Goal: Complete application form: Complete application form

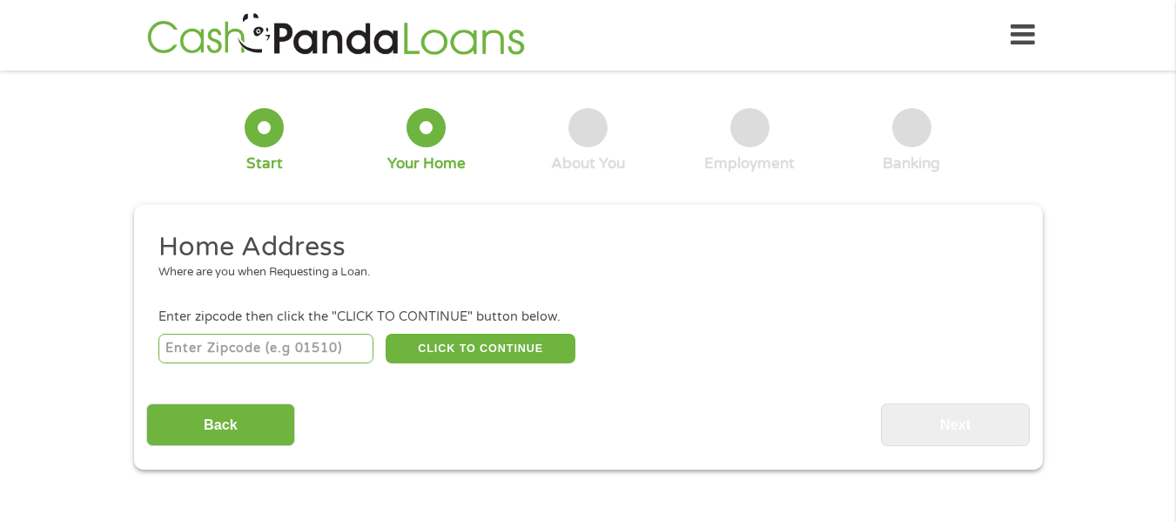
click at [312, 343] on input "number" at bounding box center [265, 348] width 215 height 30
type input "17268"
click at [461, 342] on button "CLICK TO CONTINUE" at bounding box center [481, 348] width 190 height 30
click at [455, 338] on button "CLICK TO CONTINUE" at bounding box center [481, 348] width 190 height 30
type input "17268"
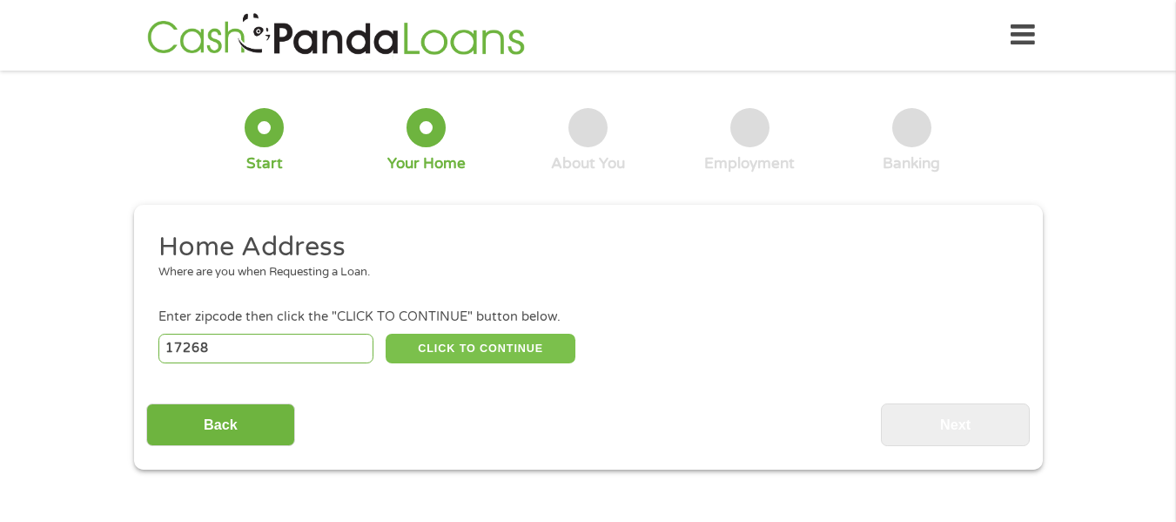
type input "Waynesboro"
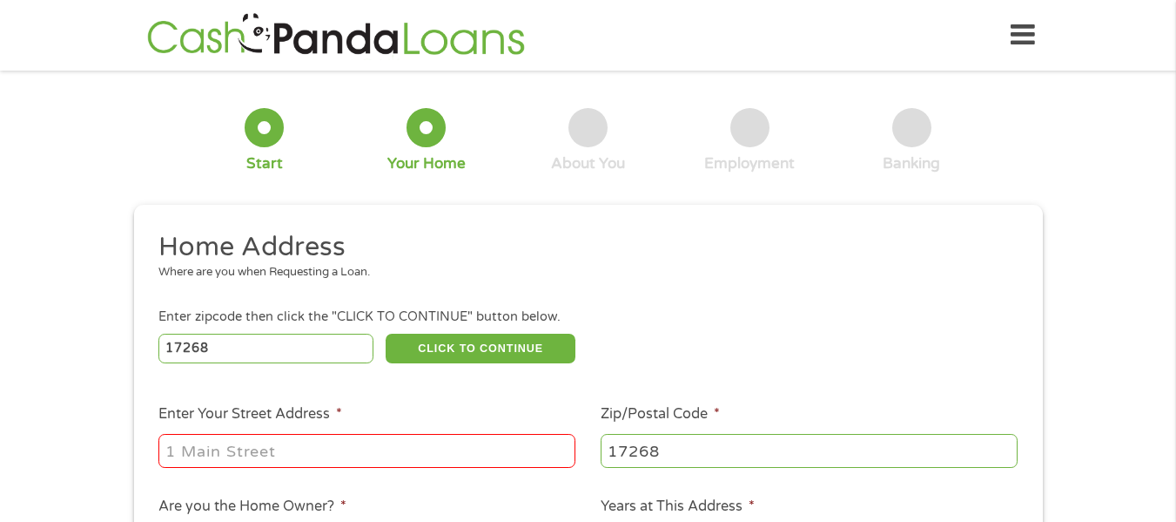
click at [290, 449] on input "Enter Your Street Address *" at bounding box center [366, 450] width 417 height 33
click at [290, 454] on input "Enter Your Street Address *" at bounding box center [366, 450] width 417 height 33
type input "[STREET_ADDRESS]"
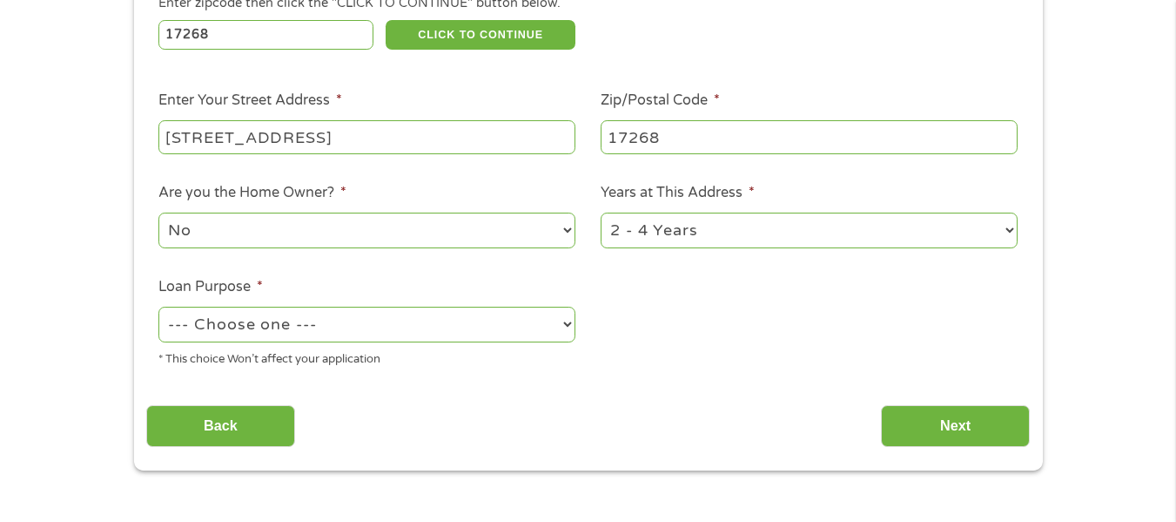
scroll to position [318, 0]
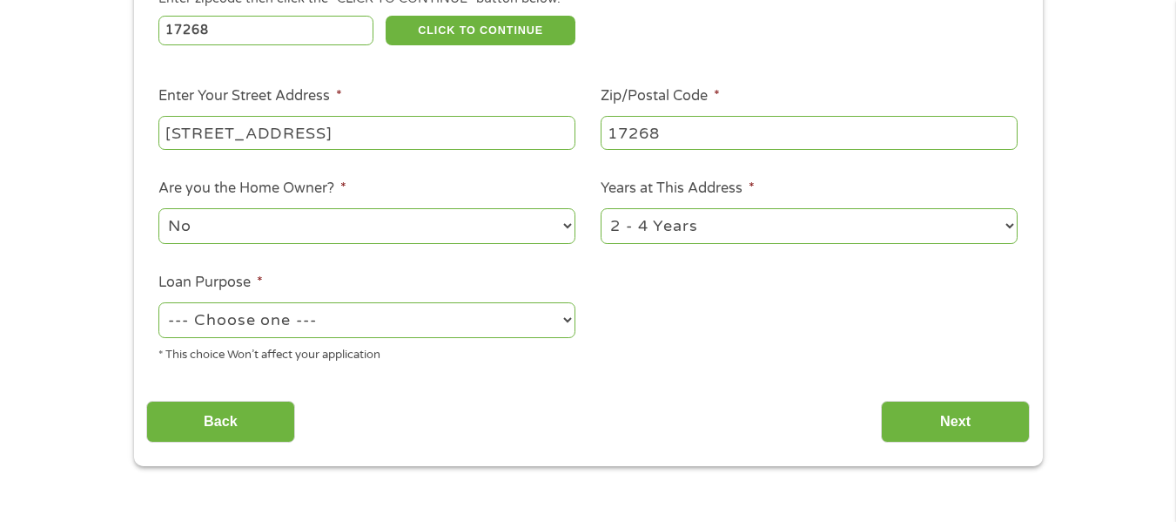
click at [564, 315] on select "--- Choose one --- Pay Bills Debt Consolidation Home Improvement Major Purchase…" at bounding box center [366, 320] width 417 height 36
select select "shorttermcash"
click at [158, 302] on select "--- Choose one --- Pay Bills Debt Consolidation Home Improvement Major Purchase…" at bounding box center [366, 320] width 417 height 36
click at [938, 410] on input "Next" at bounding box center [955, 422] width 149 height 43
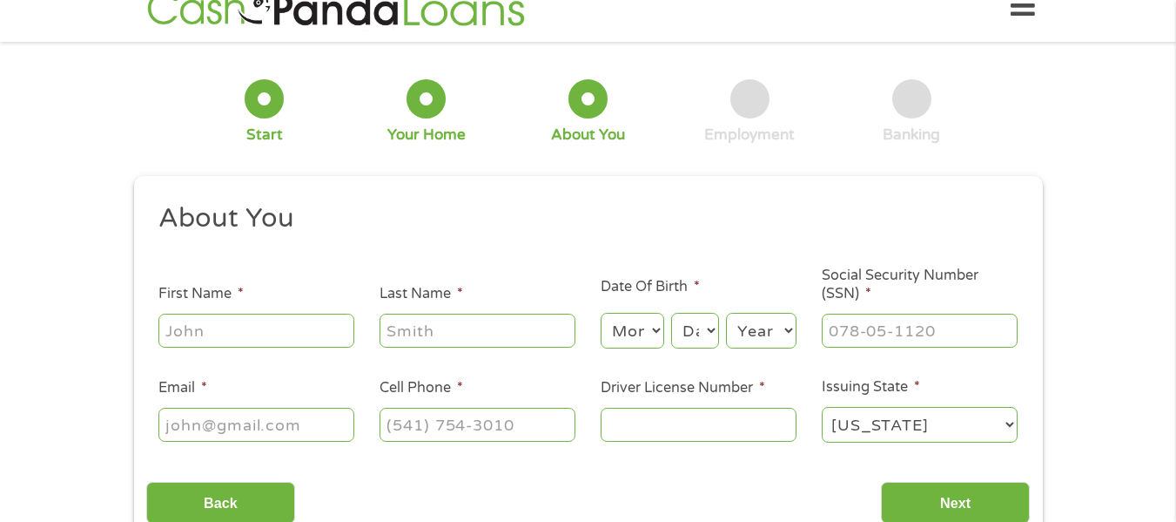
scroll to position [0, 0]
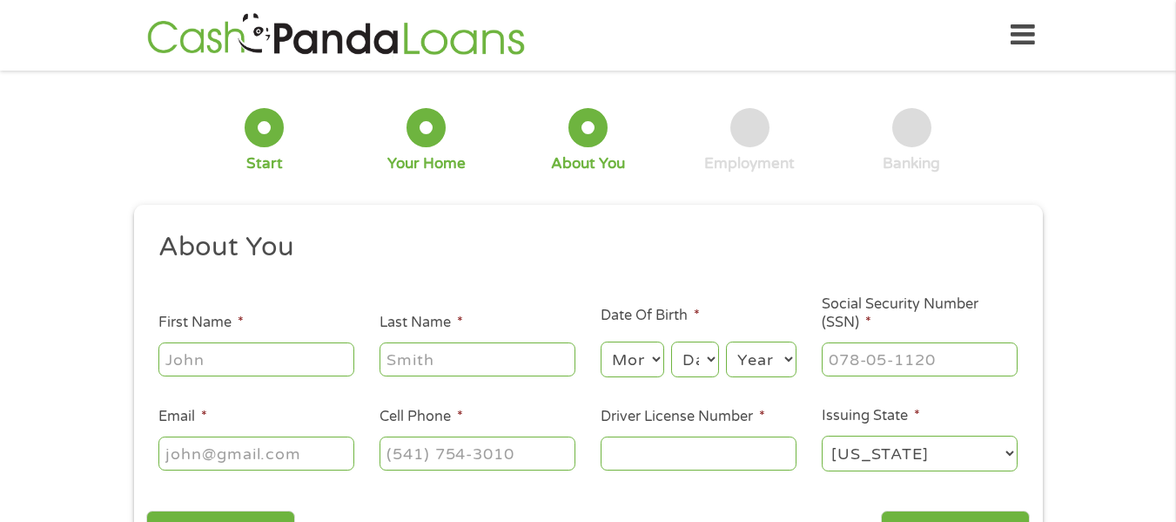
click at [934, 410] on li "Issuing State * [US_STATE] [US_STATE] [US_STATE] [US_STATE] [US_STATE] [US_STAT…" at bounding box center [919, 439] width 221 height 69
click at [300, 356] on input "First Name *" at bounding box center [256, 358] width 196 height 33
click at [219, 367] on input "First Name *" at bounding box center [256, 358] width 196 height 33
type input "[PERSON_NAME]"
click at [410, 361] on input "Last Name *" at bounding box center [478, 358] width 196 height 33
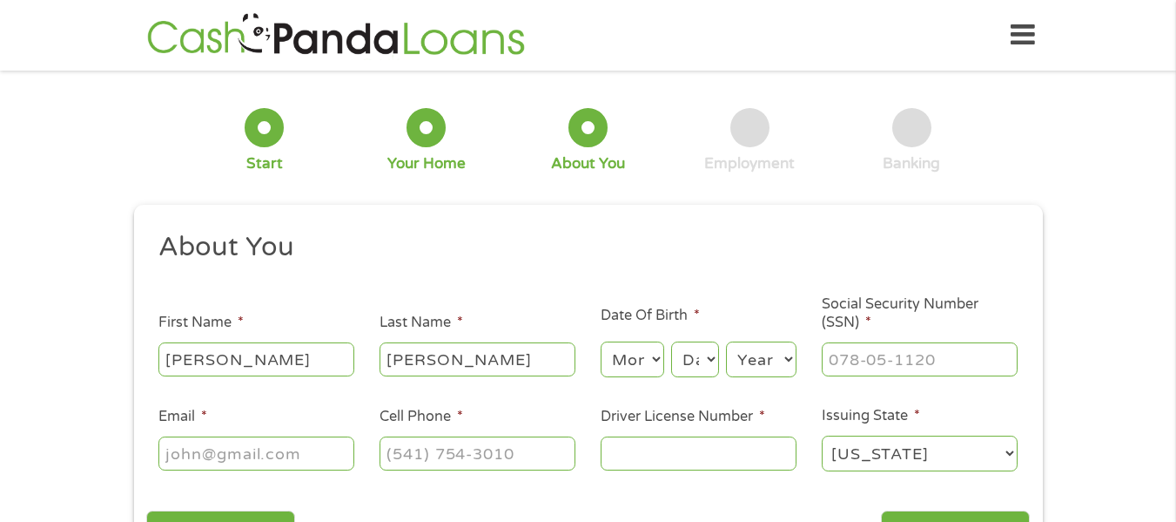
type input "[PERSON_NAME]"
click at [658, 354] on select "Month 1 2 3 4 5 6 7 8 9 10 11 12" at bounding box center [633, 359] width 64 height 36
select select "10"
click at [601, 341] on select "Month 1 2 3 4 5 6 7 8 9 10 11 12" at bounding box center [633, 359] width 64 height 36
click at [708, 357] on select "Day 1 2 3 4 5 6 7 8 9 10 11 12 13 14 15 16 17 18 19 20 21 22 23 24 25 26 27 28 …" at bounding box center [694, 359] width 47 height 36
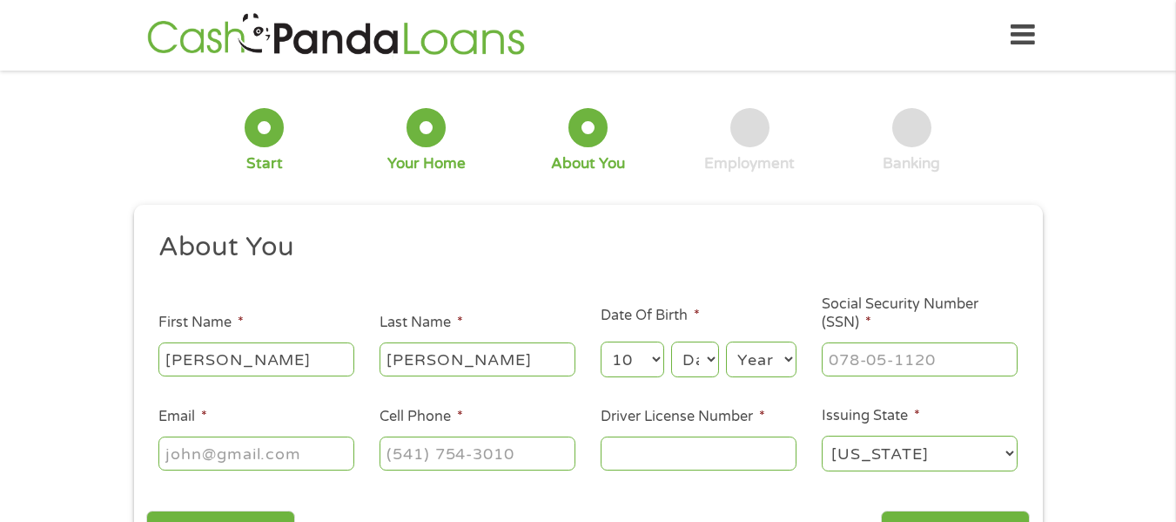
select select "27"
click at [671, 341] on select "Day 1 2 3 4 5 6 7 8 9 10 11 12 13 14 15 16 17 18 19 20 21 22 23 24 25 26 27 28 …" at bounding box center [694, 359] width 47 height 36
click at [791, 354] on select "Year [DATE] 2006 2005 2004 2003 2002 2001 2000 1999 1998 1997 1996 1995 1994 19…" at bounding box center [761, 359] width 71 height 36
select select "1965"
click at [726, 341] on select "Year [DATE] 2006 2005 2004 2003 2002 2001 2000 1999 1998 1997 1996 1995 1994 19…" at bounding box center [761, 359] width 71 height 36
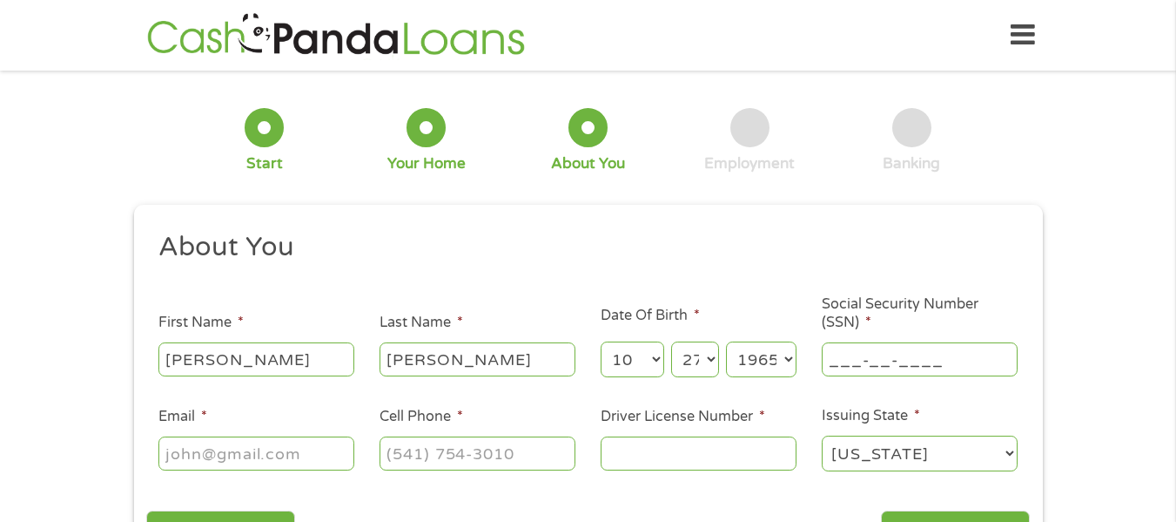
click at [864, 360] on input "___-__-____" at bounding box center [920, 358] width 196 height 33
type input "134-66-0249"
click at [288, 455] on input "Email *" at bounding box center [256, 452] width 196 height 33
type input "[EMAIL_ADDRESS][DOMAIN_NAME]"
click at [483, 458] on input "(___) ___-____" at bounding box center [478, 452] width 196 height 33
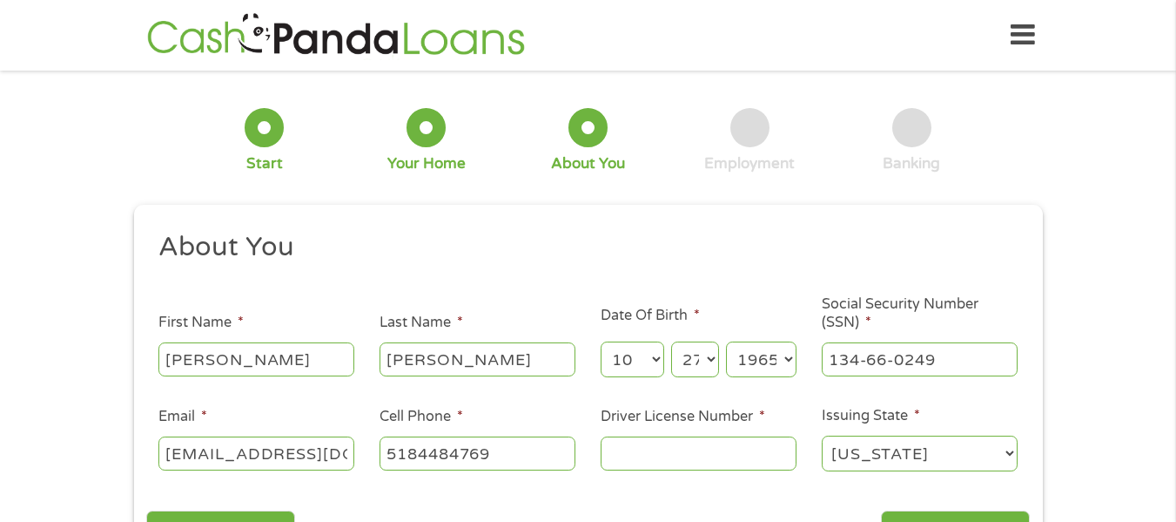
type input "[PHONE_NUMBER]"
click at [631, 447] on input "Driver License Number *" at bounding box center [699, 452] width 196 height 33
click at [627, 441] on input "811363185" at bounding box center [699, 452] width 196 height 33
drag, startPoint x: 627, startPoint y: 441, endPoint x: 643, endPoint y: 520, distance: 80.8
click at [643, 520] on div "This field is hidden when viewing the form gclid EAIaIQobChMIhbWbl4DyjwMVk01HAR…" at bounding box center [588, 391] width 909 height 372
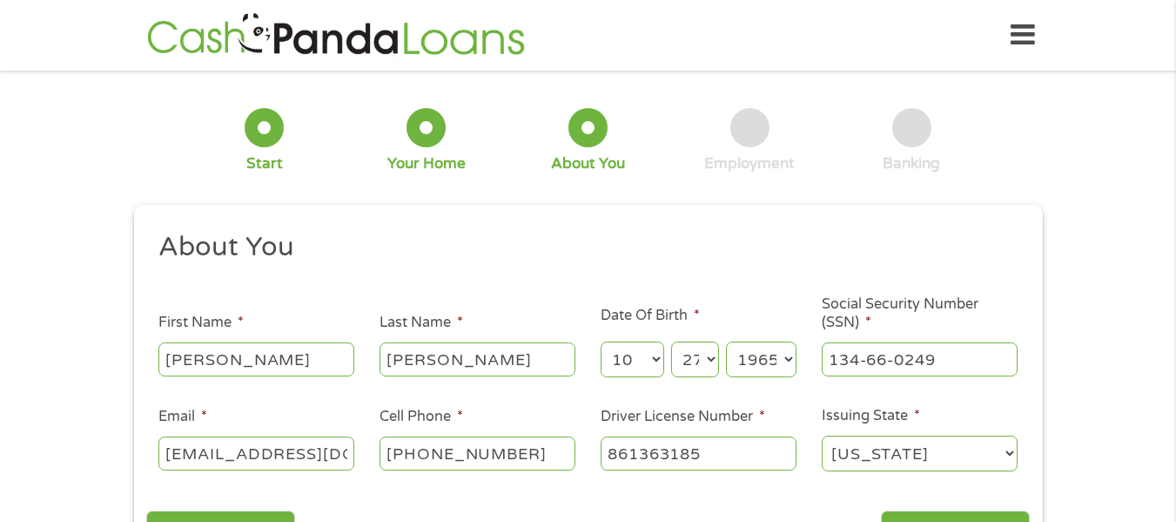
scroll to position [56, 0]
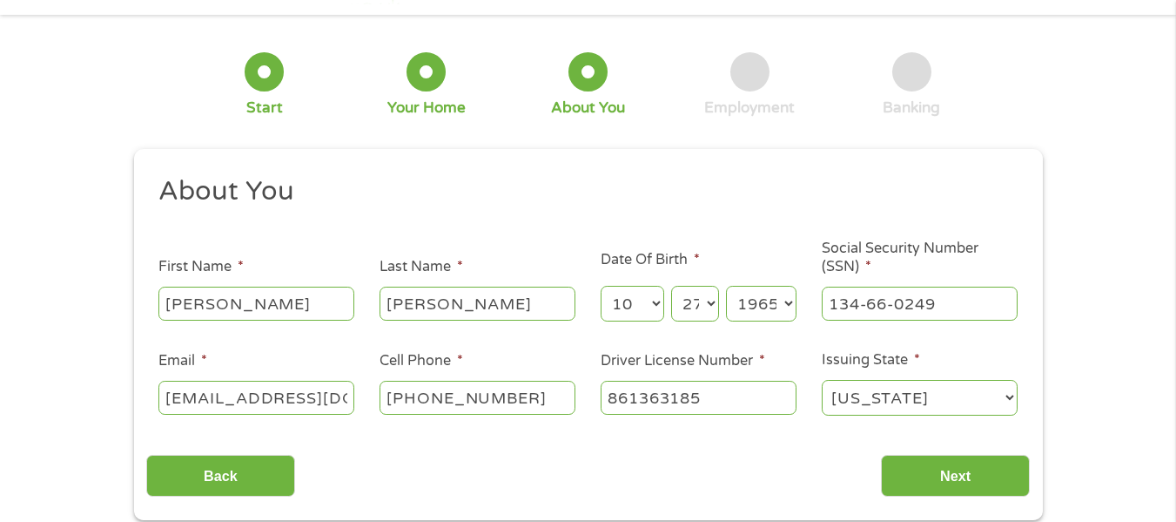
click at [708, 393] on input "861363185" at bounding box center [699, 396] width 196 height 33
type input "8"
type input "811363286"
click at [1011, 394] on select "[US_STATE] [US_STATE] [US_STATE] [US_STATE] [US_STATE] [US_STATE] [US_STATE] [U…" at bounding box center [920, 398] width 196 height 36
select select "[US_STATE]"
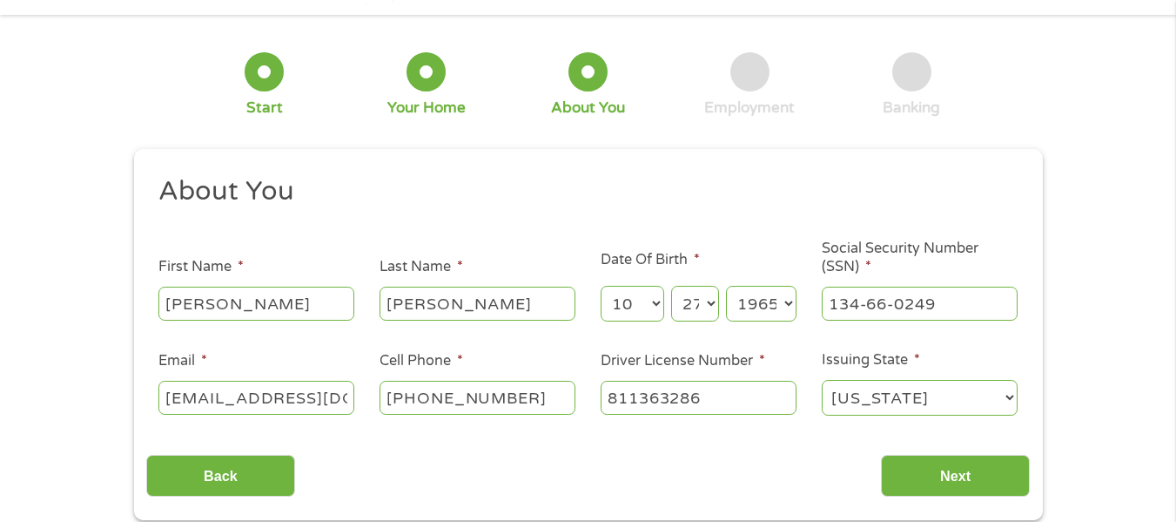
click at [822, 380] on select "[US_STATE] [US_STATE] [US_STATE] [US_STATE] [US_STATE] [US_STATE] [US_STATE] [U…" at bounding box center [920, 398] width 196 height 36
click at [936, 474] on input "Next" at bounding box center [955, 475] width 149 height 43
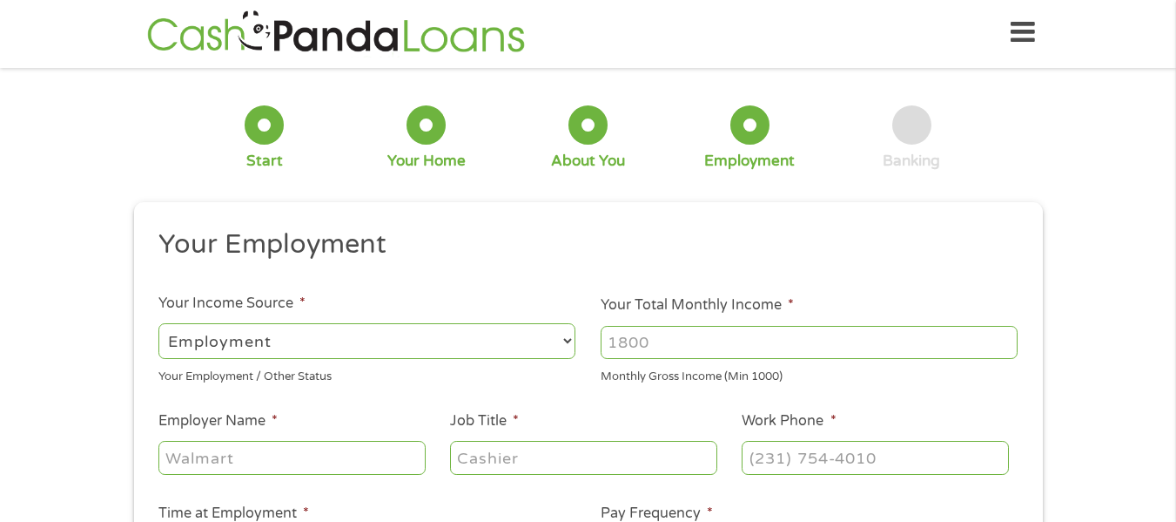
scroll to position [7, 7]
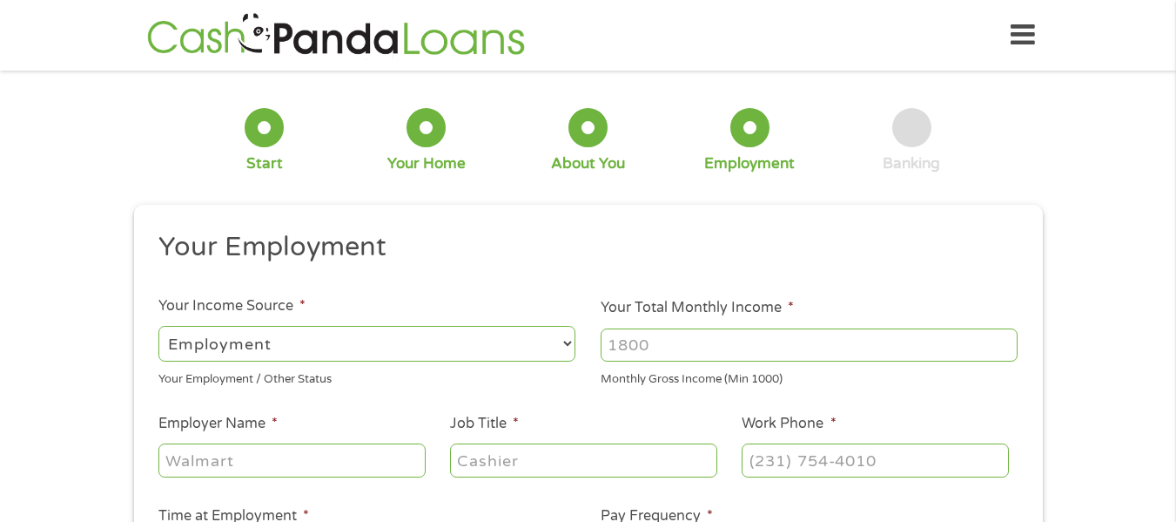
type input "(___) ___-____"
drag, startPoint x: 936, startPoint y: 474, endPoint x: 495, endPoint y: 420, distance: 444.7
click at [495, 420] on ul "Your Employment Your Income Source * --- Choose one --- Employment [DEMOGRAPHIC…" at bounding box center [588, 455] width 884 height 451
click at [331, 339] on select "--- Choose one --- Employment [DEMOGRAPHIC_DATA] Benefits" at bounding box center [366, 344] width 417 height 36
select select "benefits"
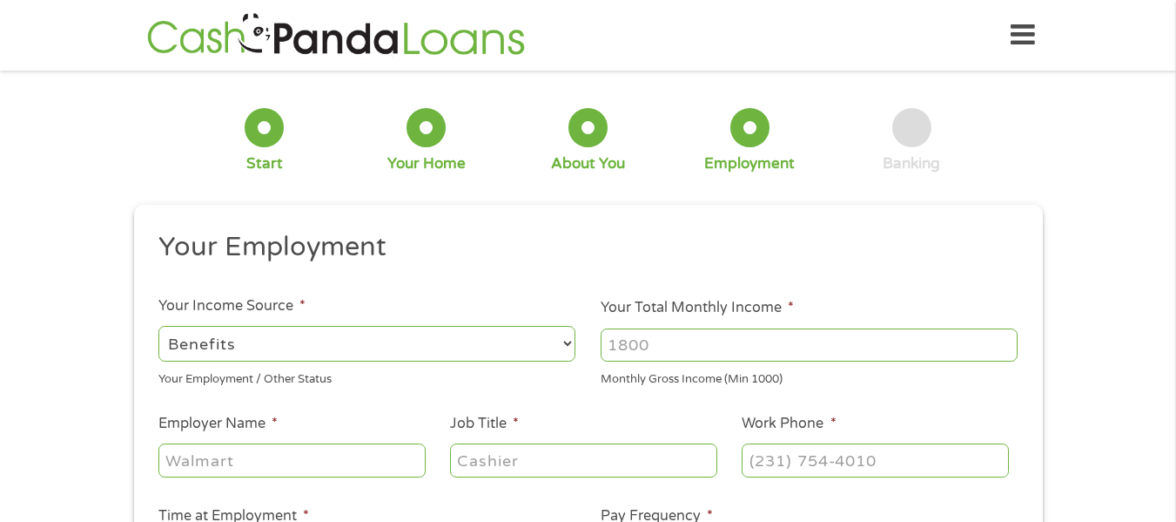
click at [158, 326] on select "--- Choose one --- Employment [DEMOGRAPHIC_DATA] Benefits" at bounding box center [366, 344] width 417 height 36
type input "Other"
type input "[PHONE_NUMBER]"
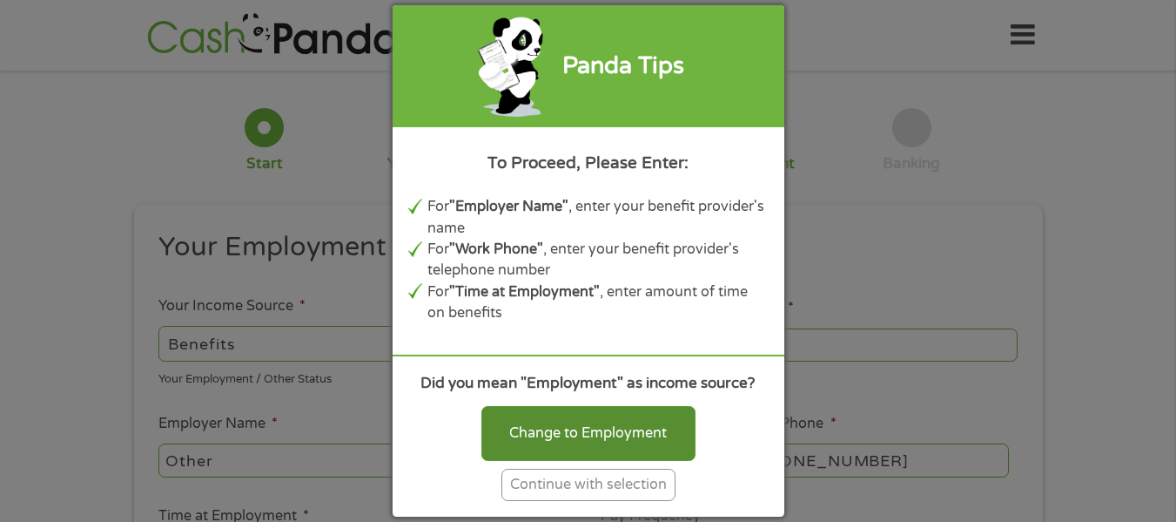
click at [569, 427] on div "Change to Employment" at bounding box center [588, 433] width 214 height 54
select select "fullTime"
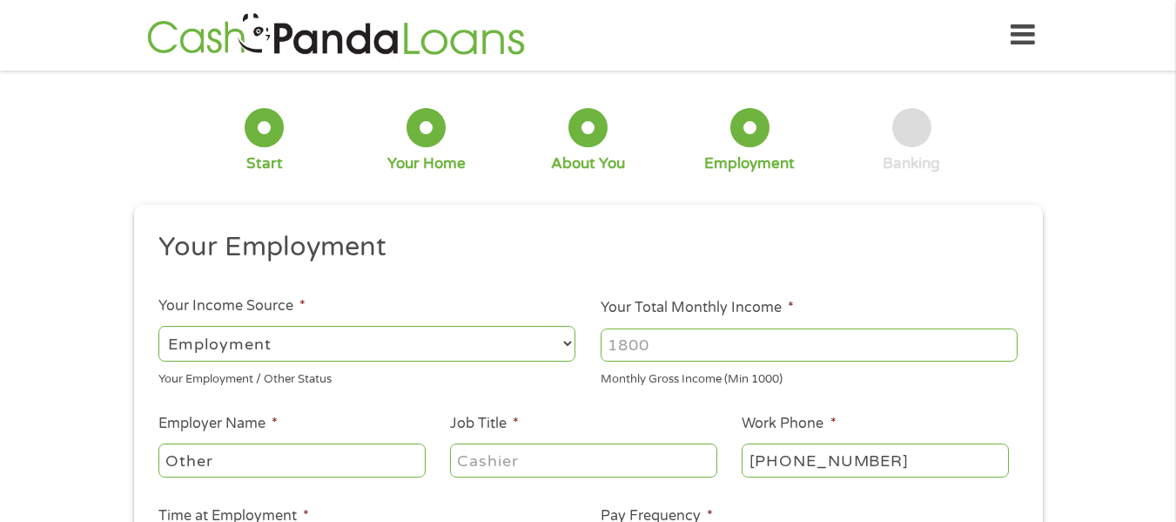
click at [569, 426] on li "Job Title *" at bounding box center [584, 446] width 292 height 67
click at [661, 354] on input "Your Total Monthly Income *" at bounding box center [809, 344] width 417 height 33
type input "1215"
click at [229, 459] on input "Other" at bounding box center [291, 459] width 266 height 33
click at [181, 459] on input "Other" at bounding box center [291, 459] width 266 height 33
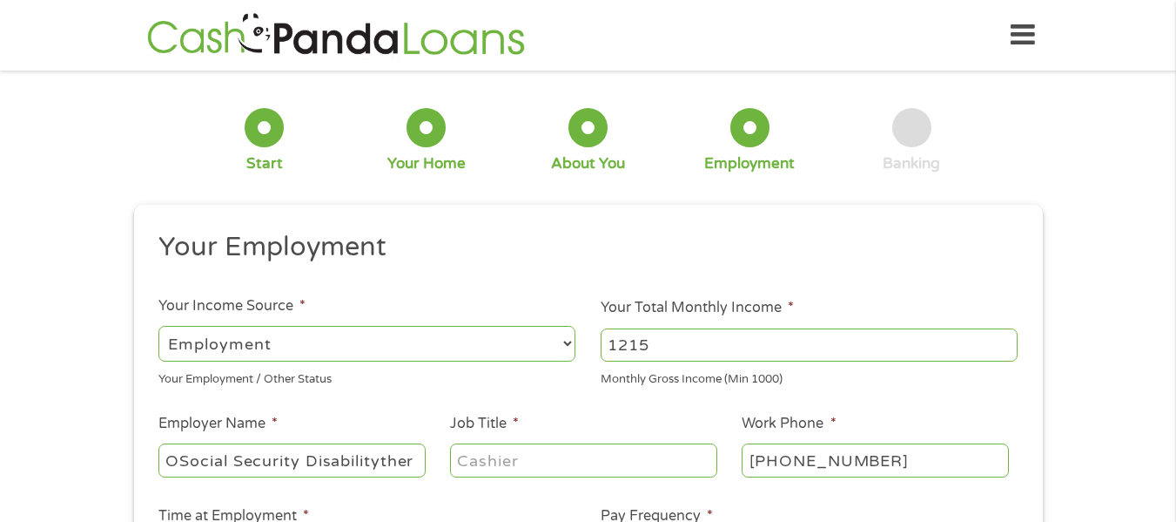
click at [414, 458] on input "OSocial Security Disabilityther" at bounding box center [291, 459] width 266 height 33
type input "OSocial Security Disability"
click at [487, 465] on input "Job Title *" at bounding box center [583, 459] width 266 height 33
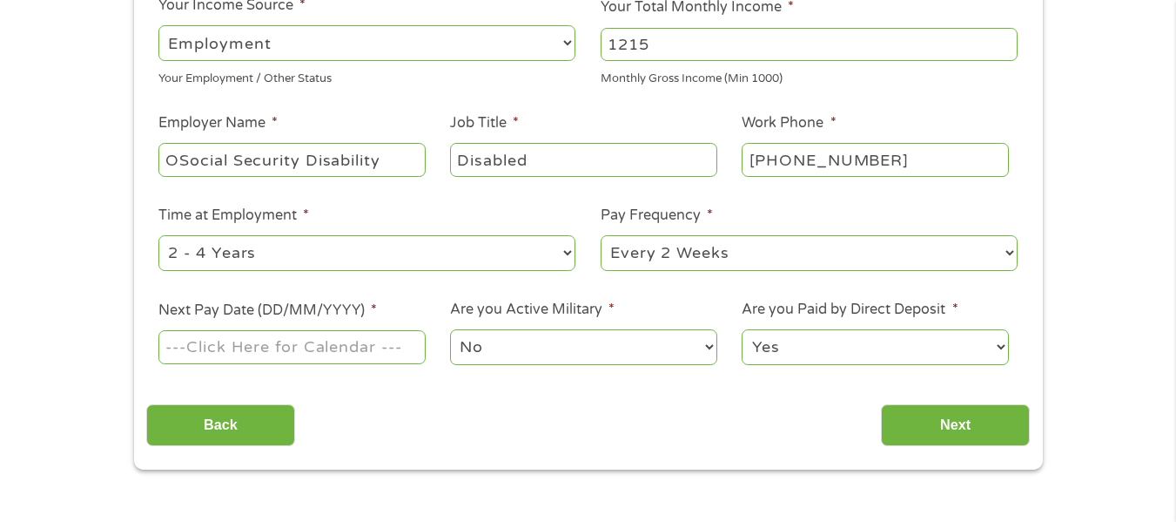
scroll to position [312, 0]
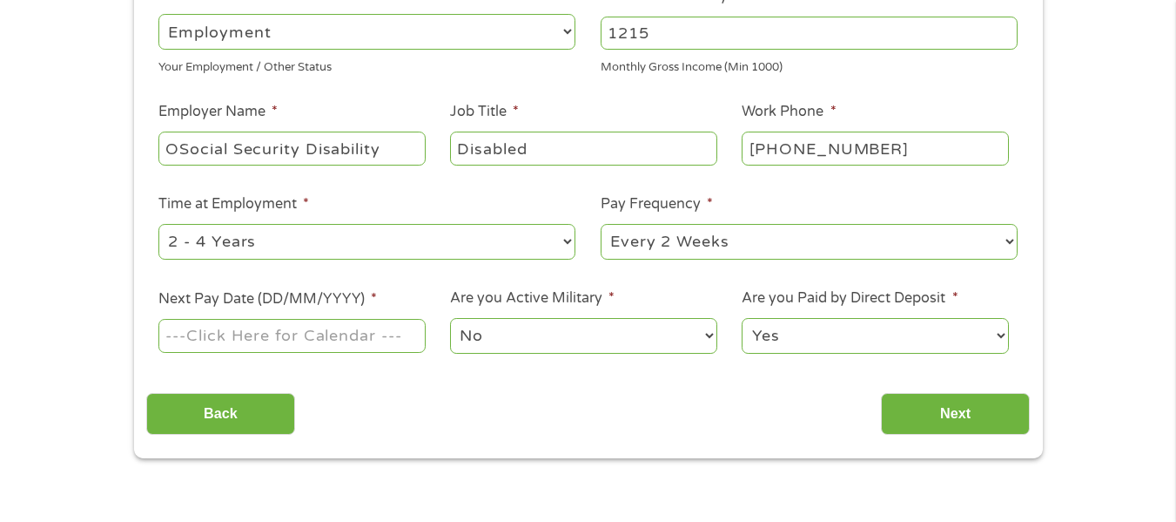
type input "Disabled"
click at [566, 237] on select "--- Choose one --- 1 Year or less 1 - 2 Years 2 - 4 Years Over 4 Years" at bounding box center [366, 242] width 417 height 36
select select "60months"
click at [158, 224] on select "--- Choose one --- 1 Year or less 1 - 2 Years 2 - 4 Years Over 4 Years" at bounding box center [366, 242] width 417 height 36
click at [1012, 237] on select "--- Choose one --- Every 2 Weeks Every Week Monthly Semi-Monthly" at bounding box center [809, 242] width 417 height 36
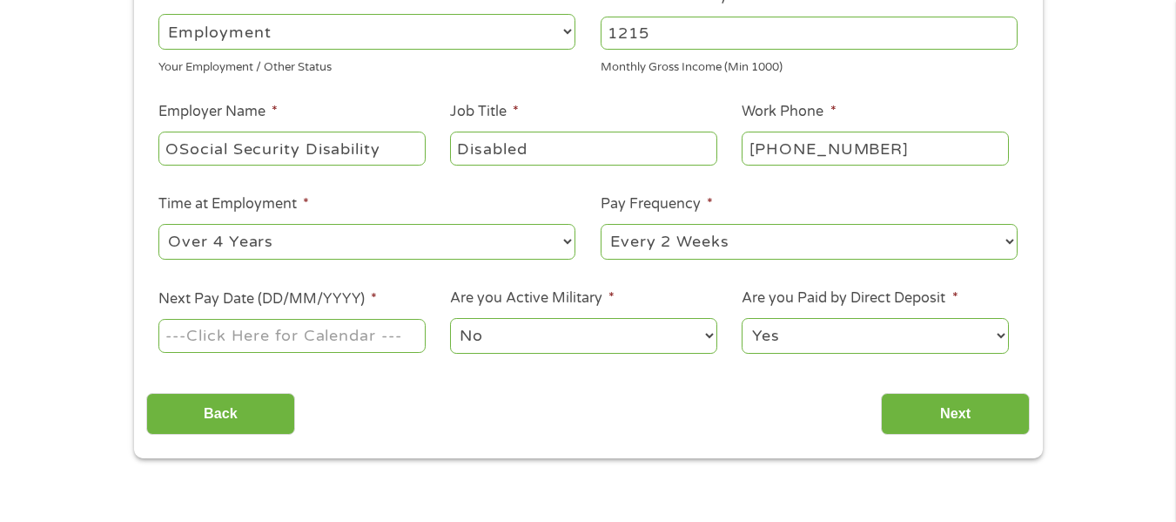
select select "monthly"
click at [601, 224] on select "--- Choose one --- Every 2 Weeks Every Week Monthly Semi-Monthly" at bounding box center [809, 242] width 417 height 36
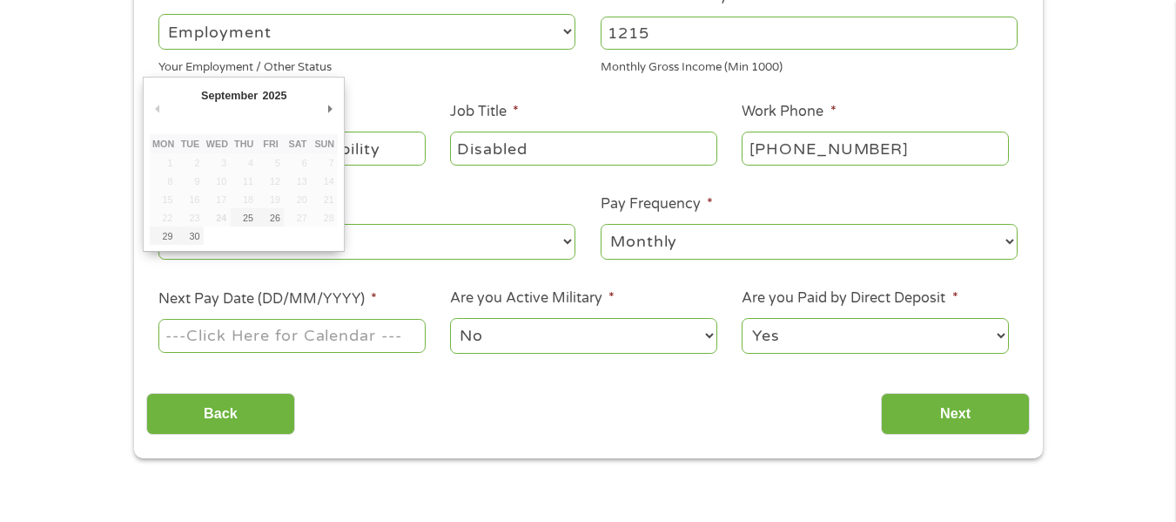
click at [327, 332] on input "Next Pay Date (DD/MM/YYYY) *" at bounding box center [291, 335] width 266 height 33
type input "[DATE]"
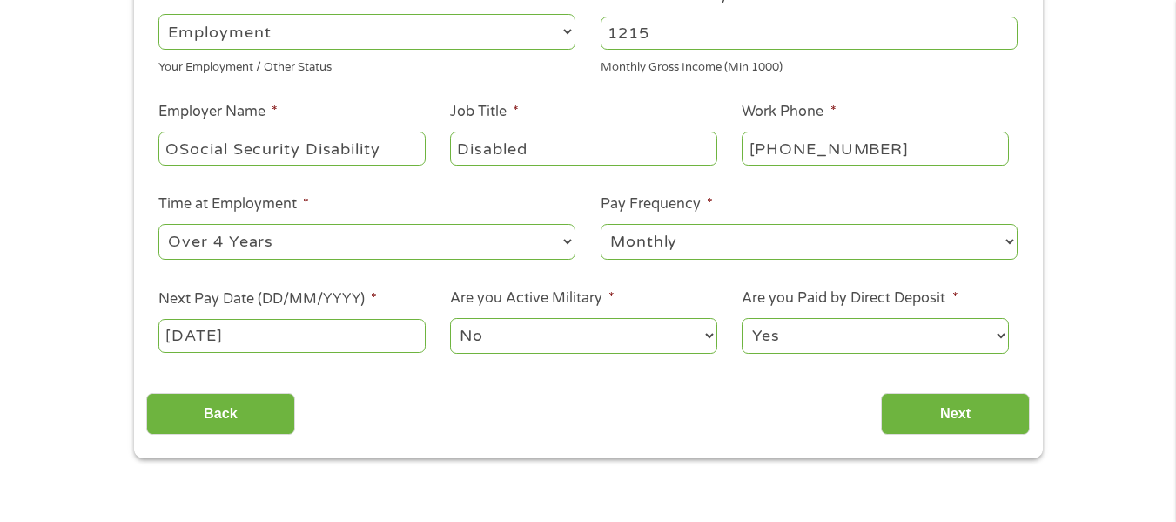
click at [374, 246] on select "--- Choose one --- 1 Year or less 1 - 2 Years 2 - 4 Years Over 4 Years" at bounding box center [366, 242] width 417 height 36
click at [591, 387] on div "Back Next" at bounding box center [588, 407] width 884 height 55
click at [944, 418] on input "Next" at bounding box center [955, 414] width 149 height 43
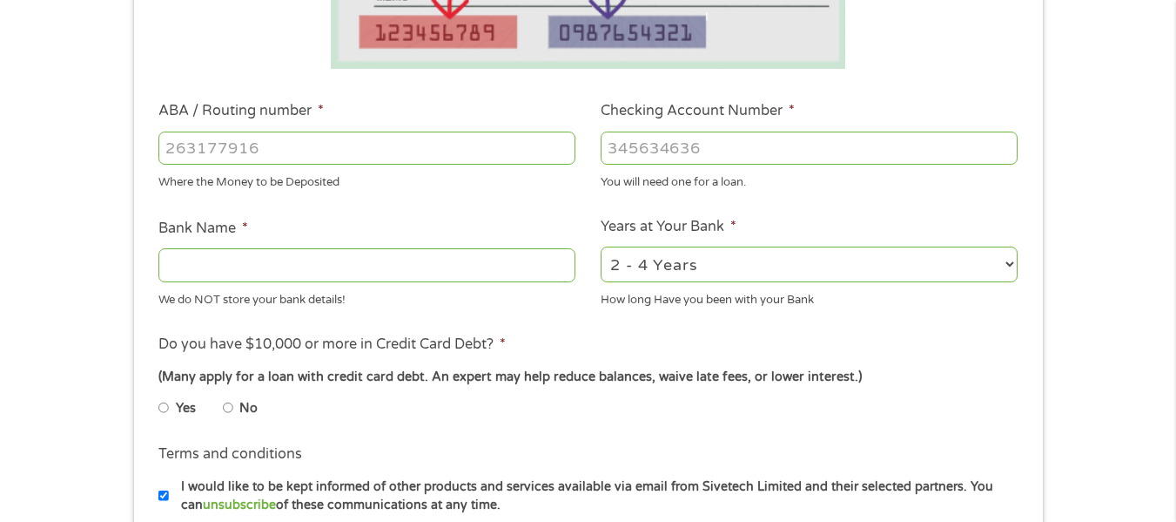
scroll to position [463, 0]
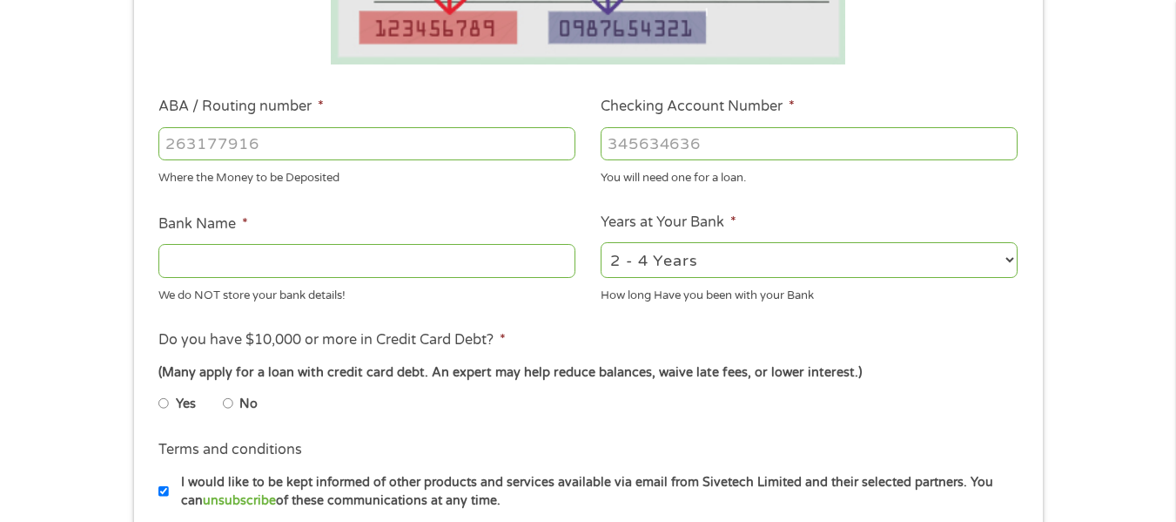
click at [279, 138] on input "ABA / Routing number *" at bounding box center [366, 143] width 417 height 33
type input "031101279"
type input "THE BANCORP BANK"
type input "031101279"
drag, startPoint x: 621, startPoint y: 150, endPoint x: 616, endPoint y: 140, distance: 10.5
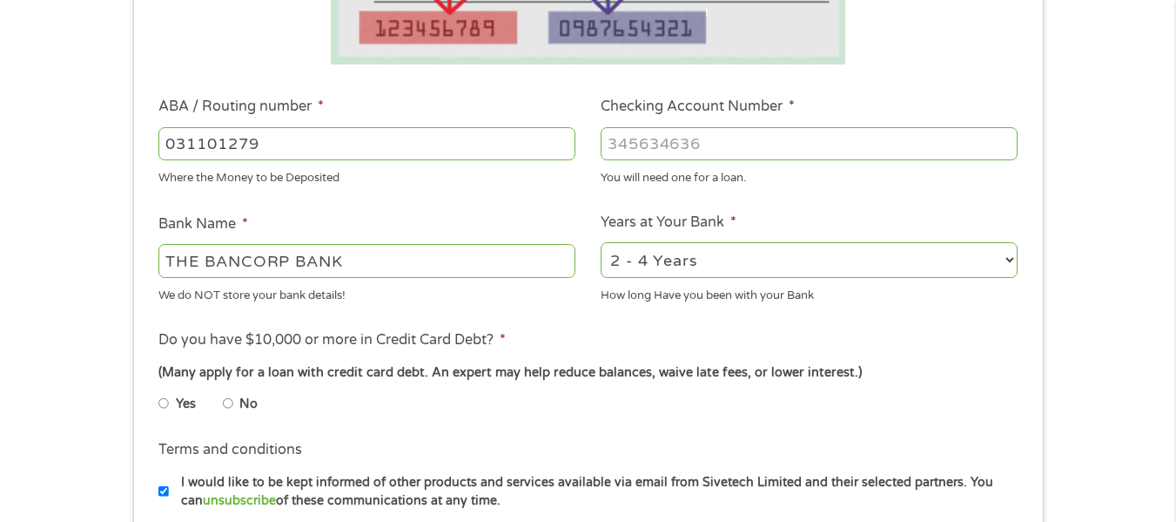
click at [621, 148] on input "Checking Account Number *" at bounding box center [809, 143] width 417 height 33
type input "776611"
type input "766119099857"
click at [1009, 256] on select "2 - 4 Years 6 - 12 Months 1 - 2 Years Over 4 Years" at bounding box center [809, 260] width 417 height 36
select select "60months"
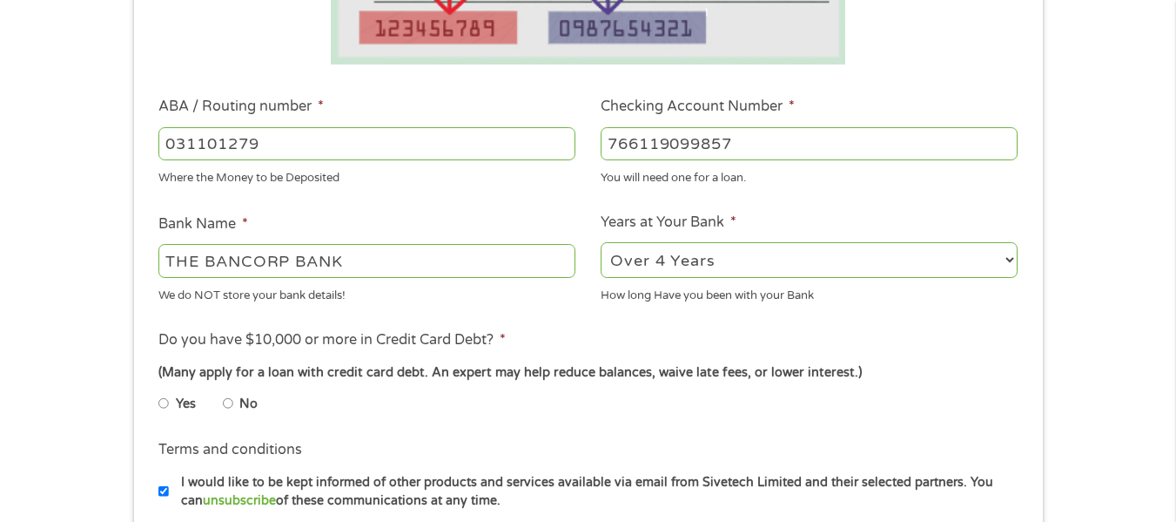
click at [601, 242] on select "2 - 4 Years 6 - 12 Months 1 - 2 Years Over 4 Years" at bounding box center [809, 260] width 417 height 36
click at [231, 398] on input "No" at bounding box center [228, 403] width 10 height 28
radio input "true"
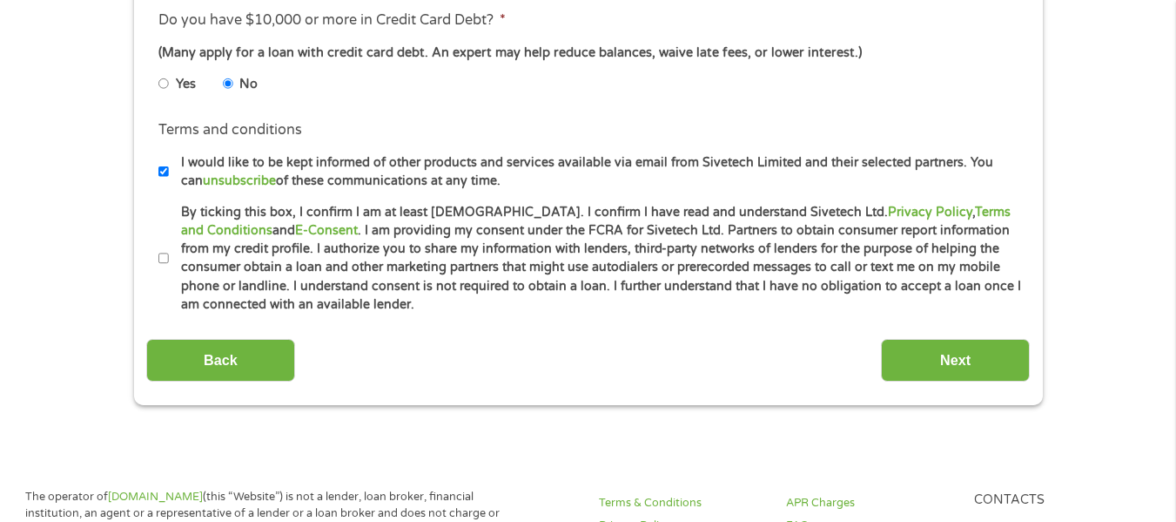
scroll to position [802, 0]
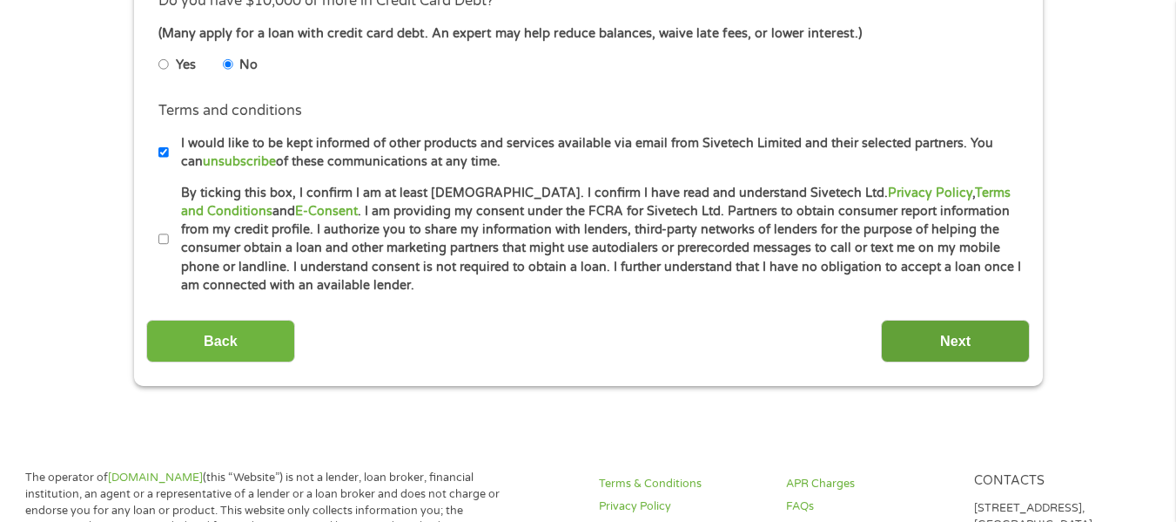
click at [969, 333] on input "Next" at bounding box center [955, 341] width 149 height 43
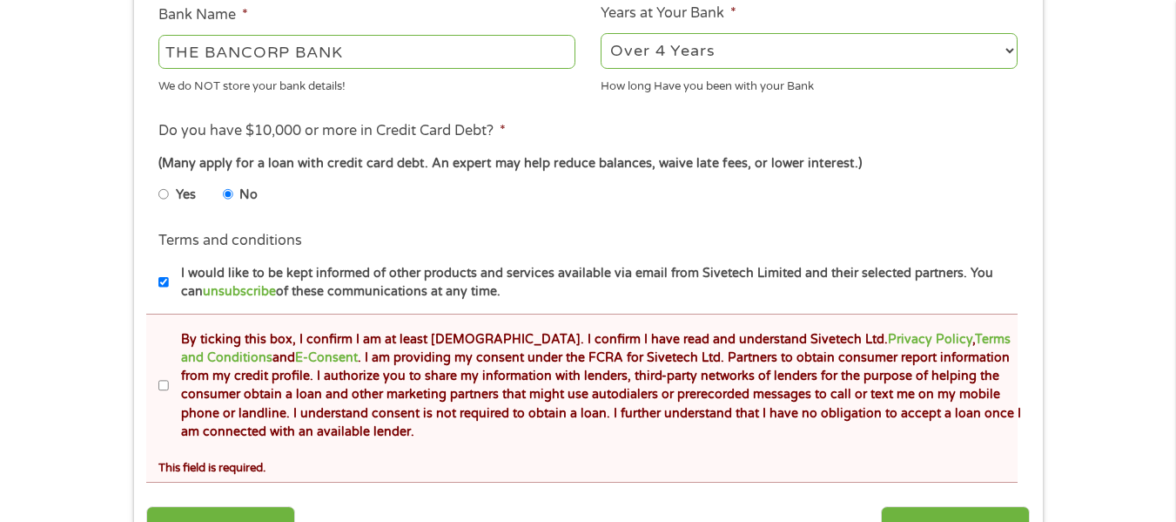
scroll to position [751, 0]
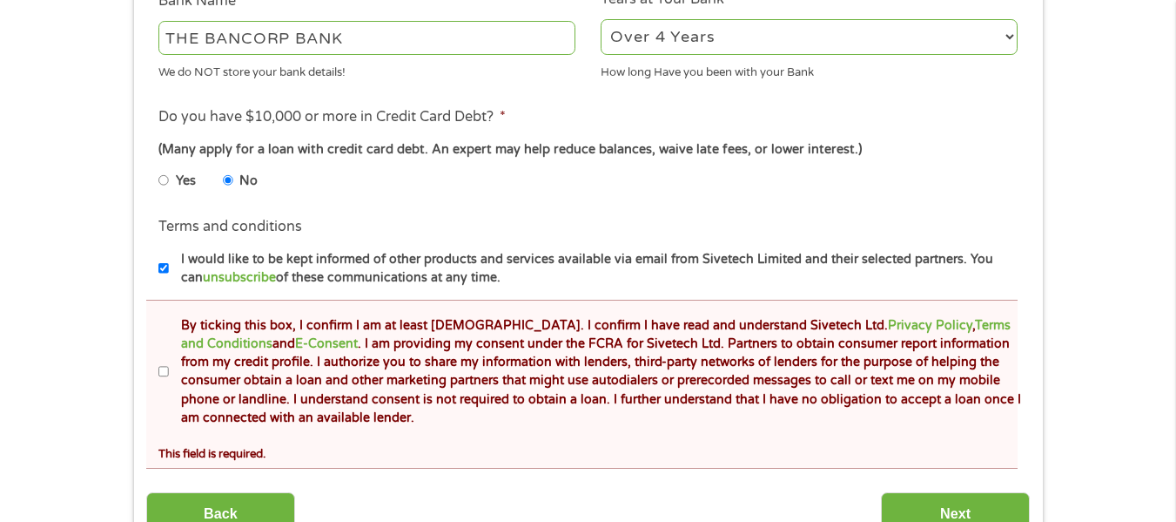
click at [165, 369] on input "By ticking this box, I confirm I am at least [DEMOGRAPHIC_DATA]. I confirm I ha…" at bounding box center [163, 372] width 10 height 28
checkbox input "true"
click at [923, 501] on input "Next" at bounding box center [955, 513] width 149 height 43
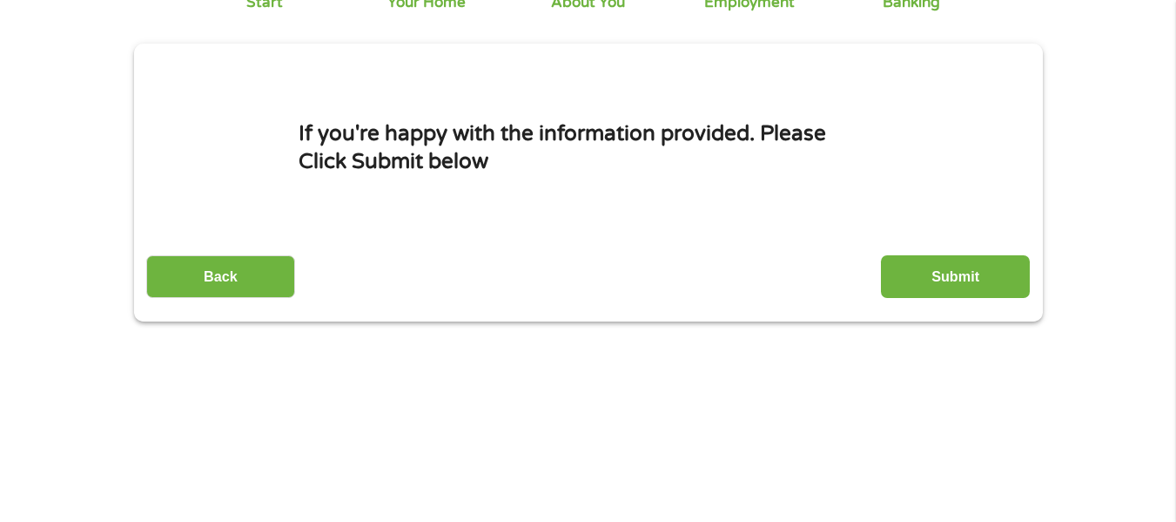
scroll to position [84, 0]
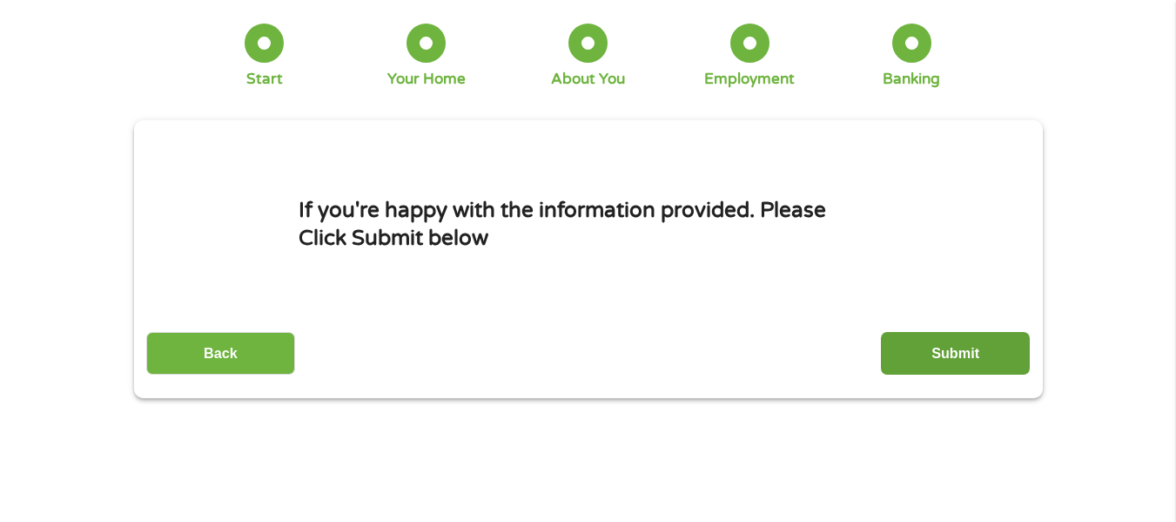
click at [977, 359] on input "Submit" at bounding box center [955, 353] width 149 height 43
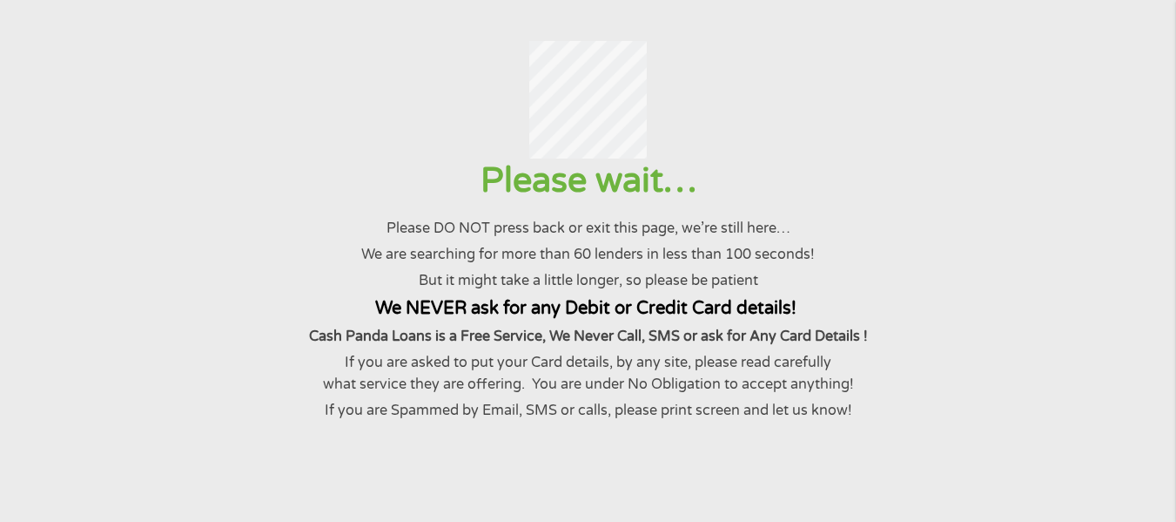
scroll to position [0, 0]
